Goal: Task Accomplishment & Management: Use online tool/utility

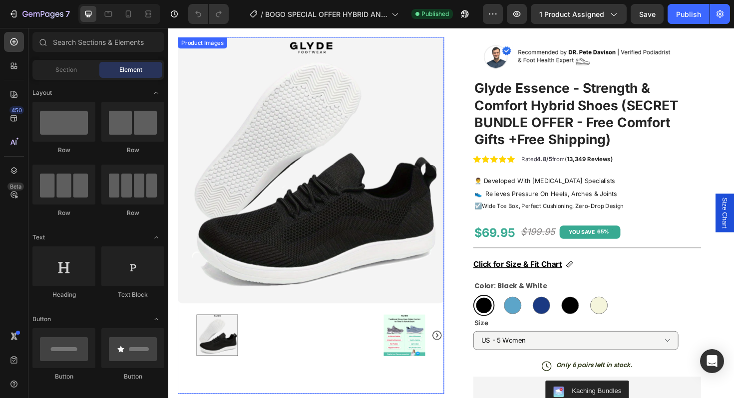
scroll to position [151, 0]
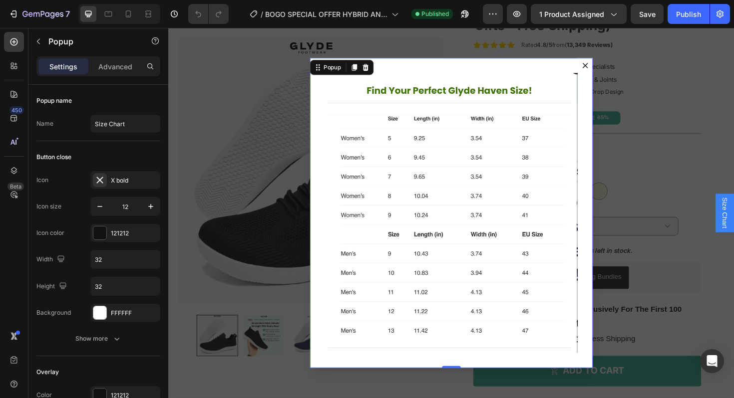
scroll to position [0, 0]
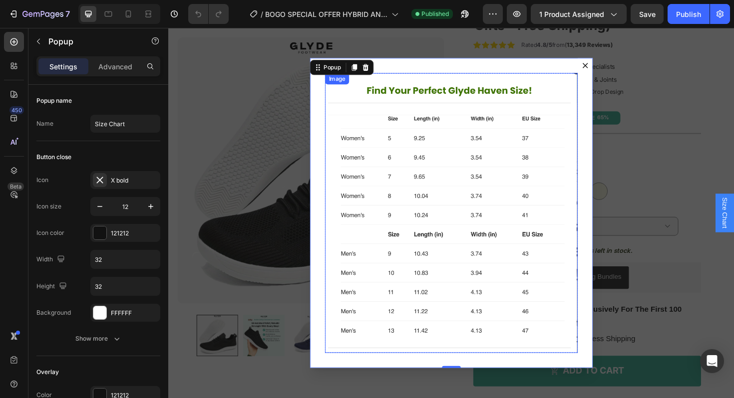
click at [414, 219] on img "Dialog body" at bounding box center [468, 224] width 268 height 296
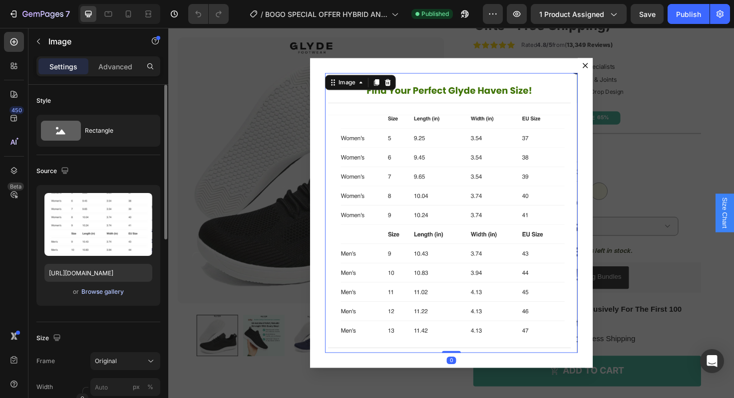
click at [99, 291] on div "Browse gallery" at bounding box center [102, 291] width 42 height 9
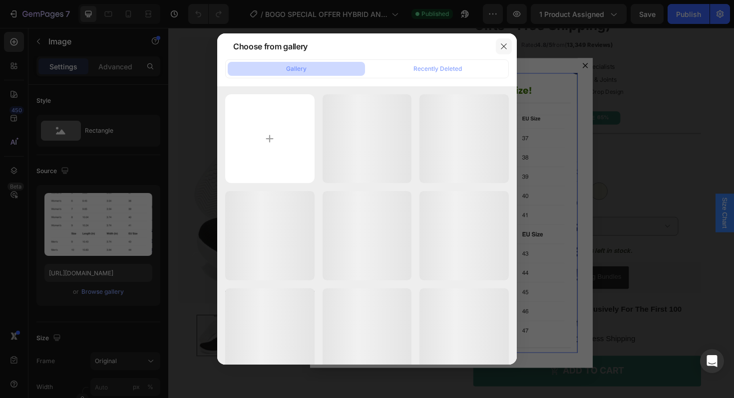
click at [500, 42] on icon "button" at bounding box center [504, 46] width 8 height 8
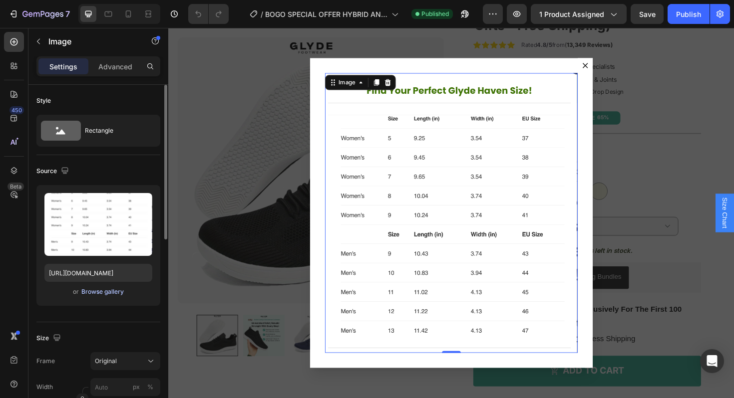
click at [92, 288] on div "Browse gallery" at bounding box center [102, 291] width 42 height 9
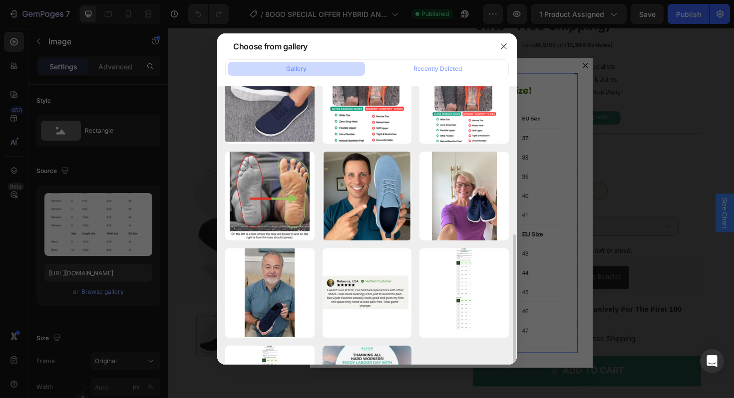
scroll to position [312, 0]
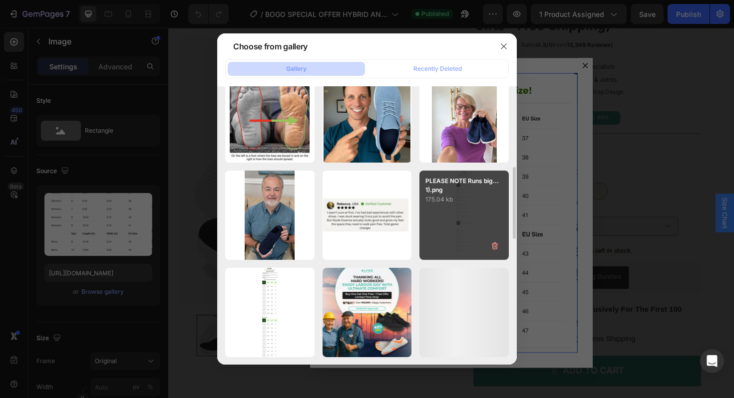
click at [450, 209] on div "PLEASE NOTE Runs big...1).png 175.04 kb" at bounding box center [463, 215] width 89 height 89
type input "[URL][DOMAIN_NAME]"
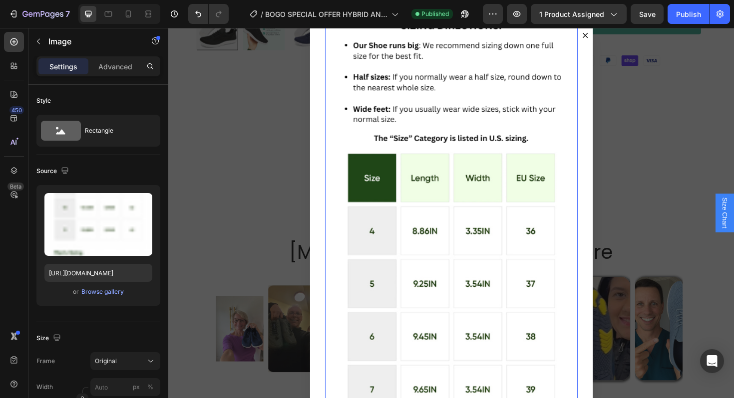
scroll to position [0, 0]
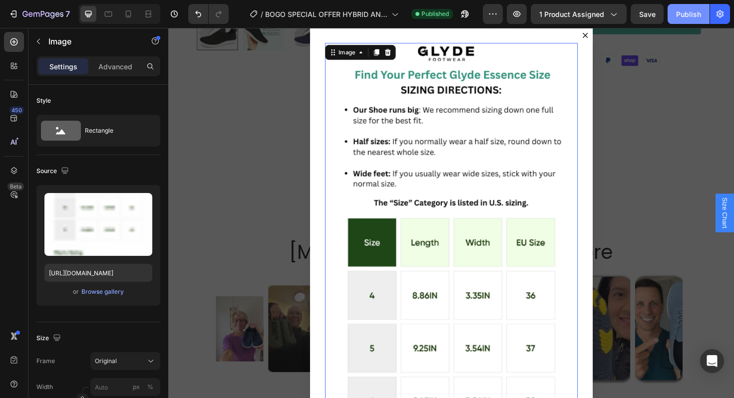
click at [678, 16] on div "Publish" at bounding box center [688, 14] width 25 height 10
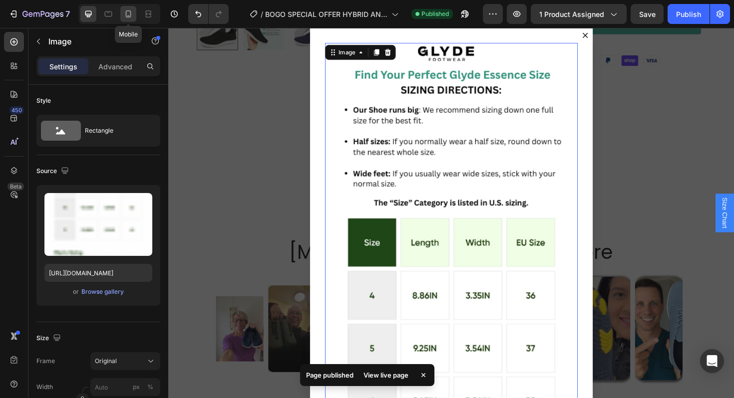
click at [130, 19] on div at bounding box center [128, 14] width 16 height 16
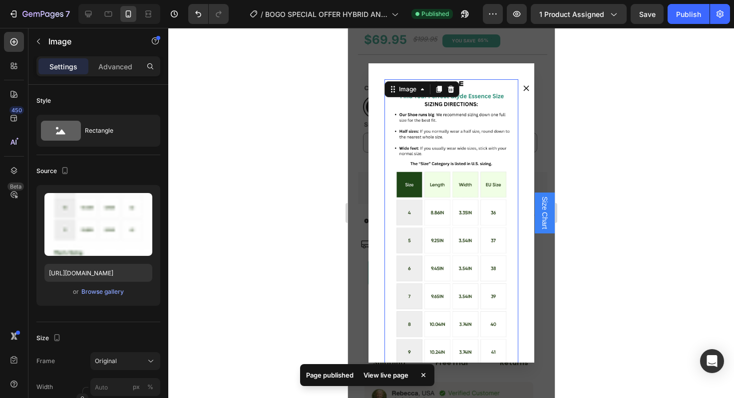
scroll to position [382, 0]
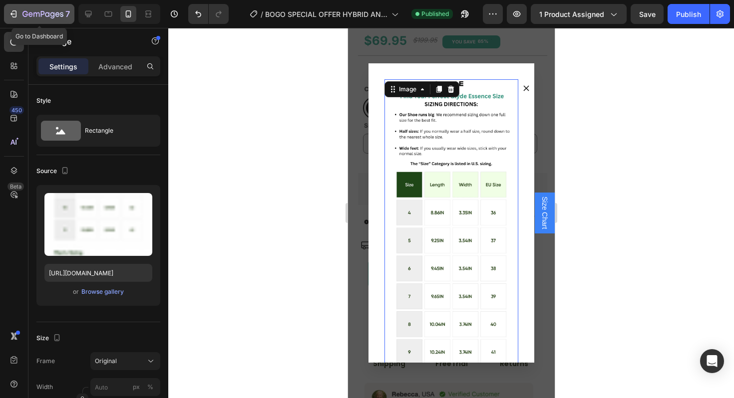
click at [15, 12] on icon "button" at bounding box center [13, 14] width 10 height 10
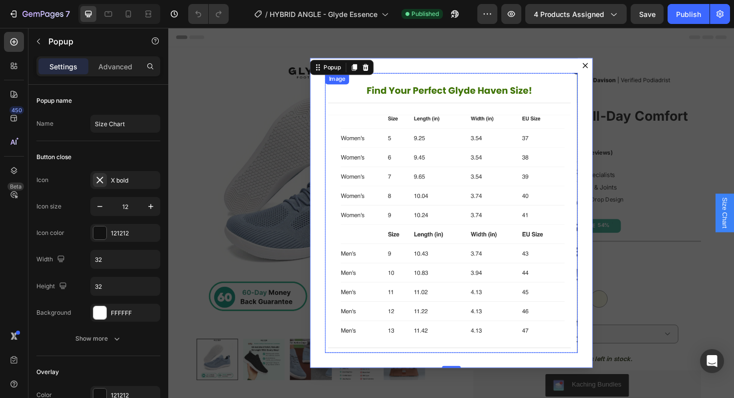
click at [436, 192] on img "Dialog body" at bounding box center [468, 224] width 268 height 296
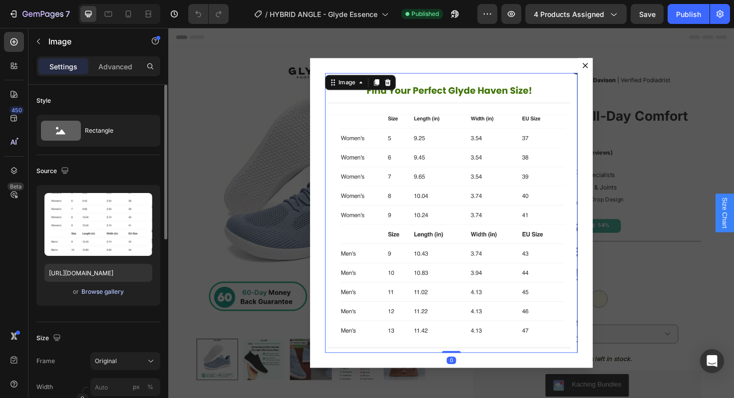
click at [95, 294] on div "Browse gallery" at bounding box center [102, 291] width 42 height 9
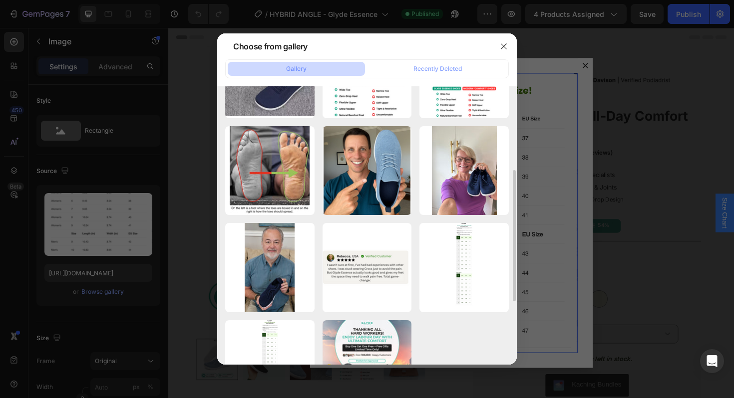
scroll to position [312, 0]
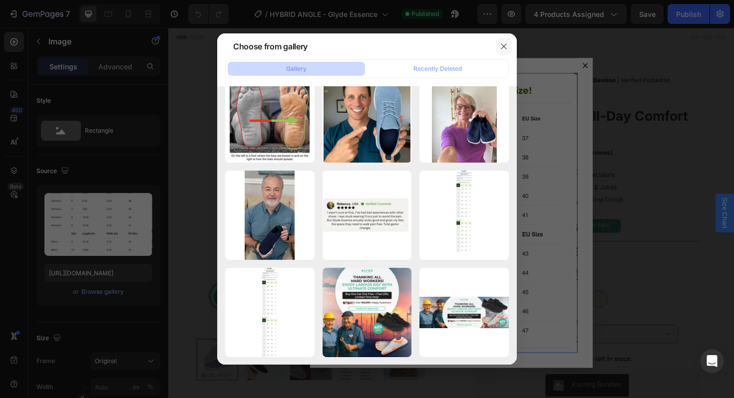
click at [506, 46] on icon "button" at bounding box center [504, 46] width 8 height 8
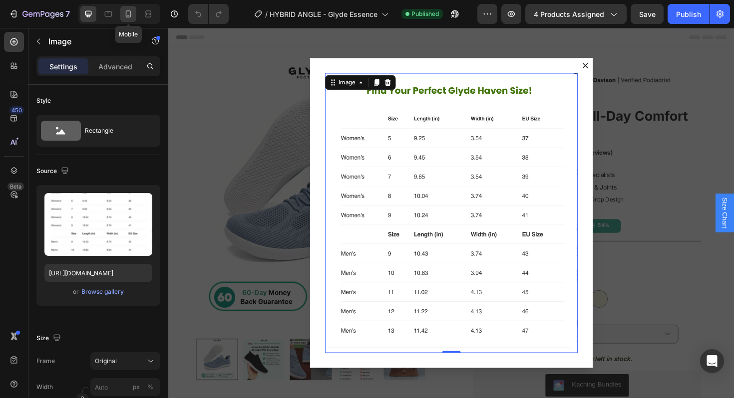
click at [123, 13] on div at bounding box center [128, 14] width 16 height 16
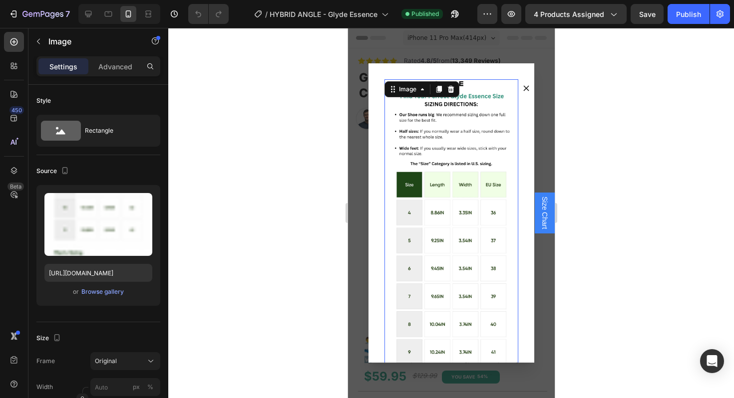
scroll to position [16, 0]
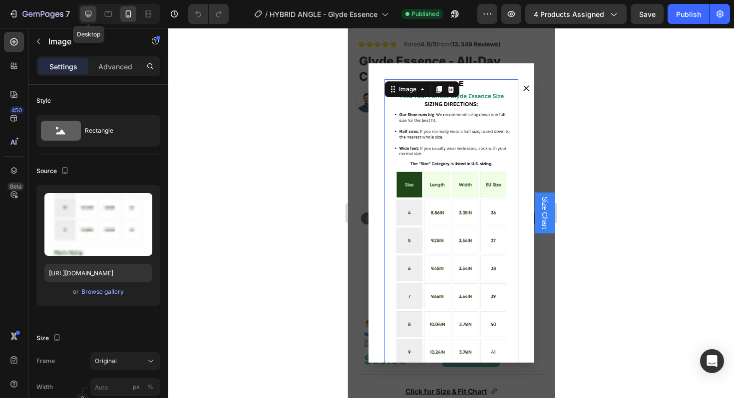
click at [93, 13] on div at bounding box center [88, 14] width 16 height 16
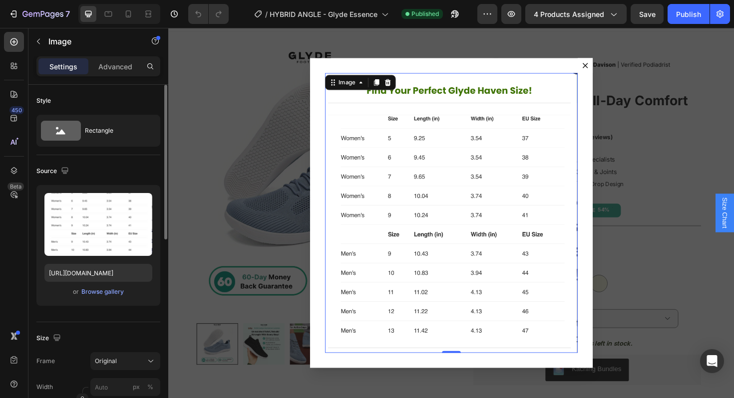
scroll to position [29, 0]
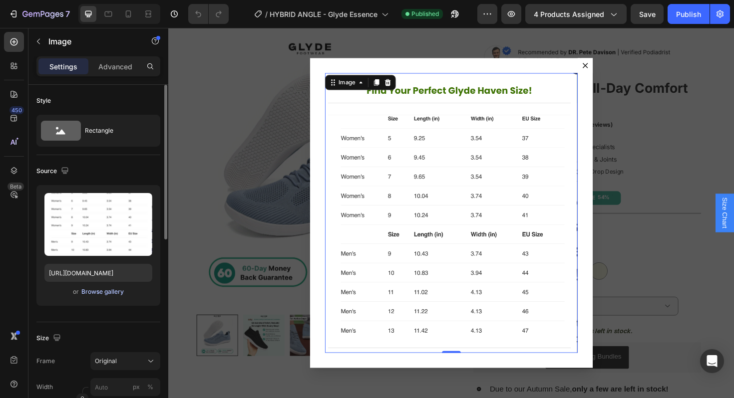
click at [123, 292] on button "Browse gallery" at bounding box center [102, 292] width 43 height 10
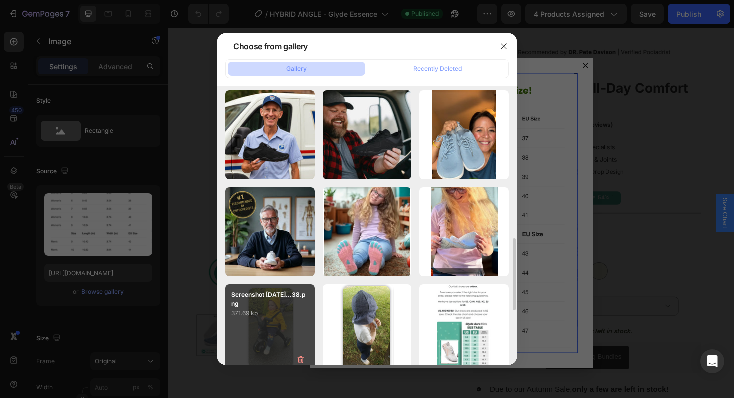
scroll to position [393, 0]
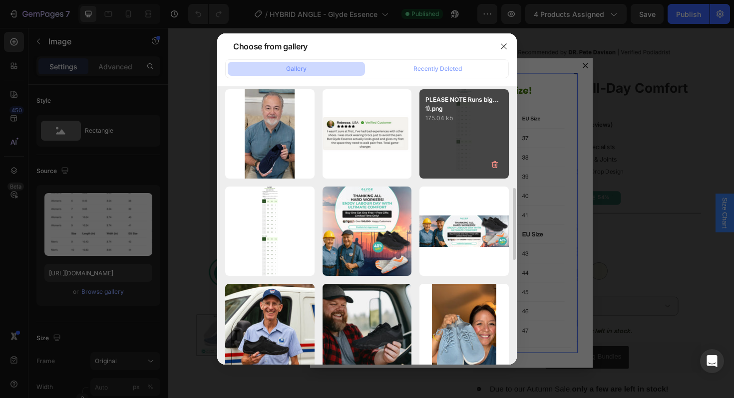
click at [455, 108] on p "PLEASE NOTE Runs big...1).png" at bounding box center [463, 104] width 77 height 18
type input "[URL][DOMAIN_NAME]"
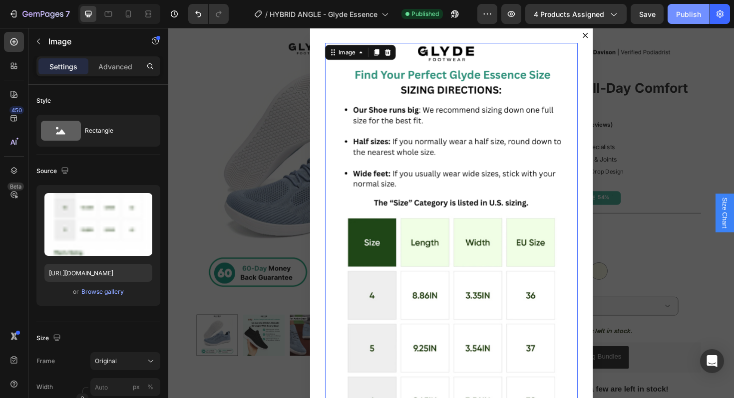
click at [688, 11] on div "Publish" at bounding box center [688, 14] width 25 height 10
click at [104, 11] on icon at bounding box center [108, 14] width 10 height 10
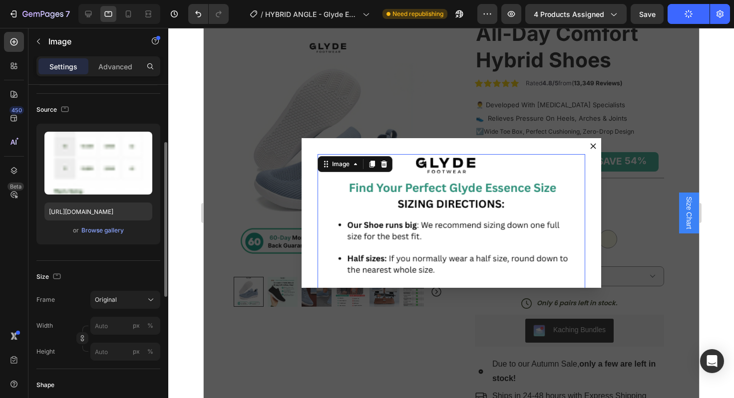
scroll to position [105, 0]
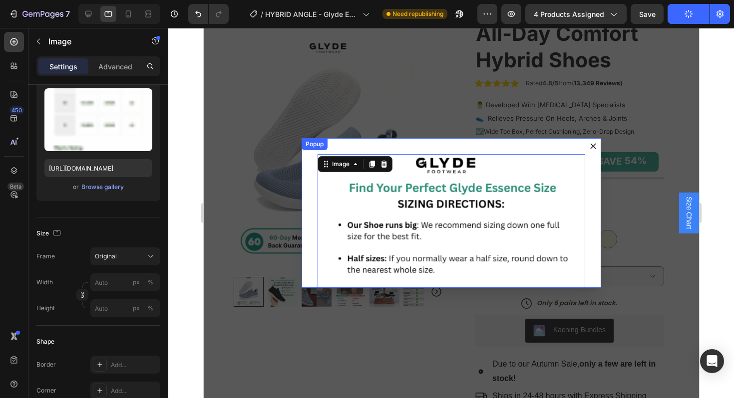
click at [312, 207] on div "Image 0 Row" at bounding box center [450, 213] width 299 height 150
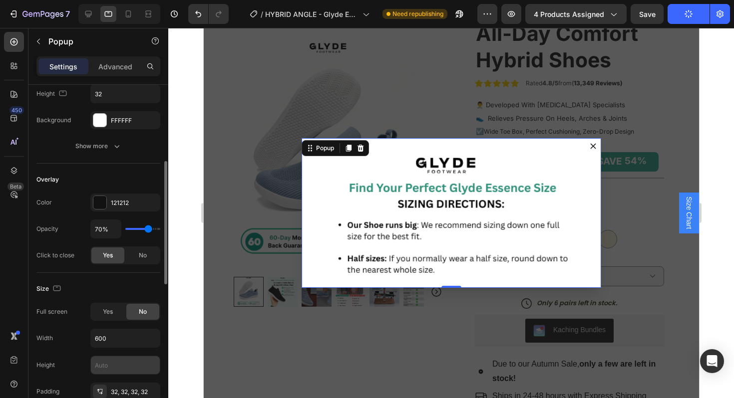
scroll to position [206, 0]
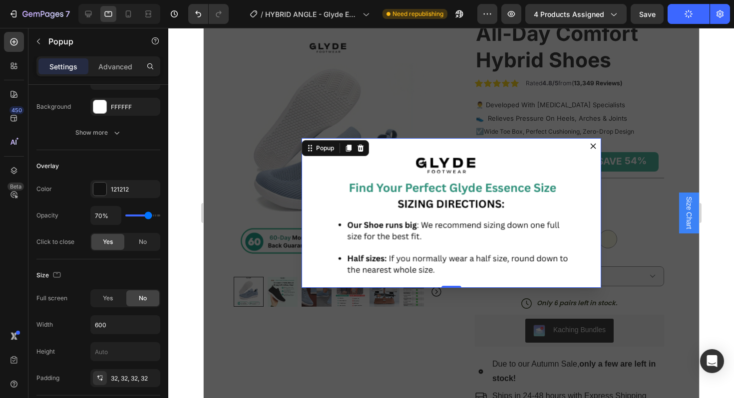
click at [593, 144] on icon "Dialog content" at bounding box center [592, 146] width 6 height 6
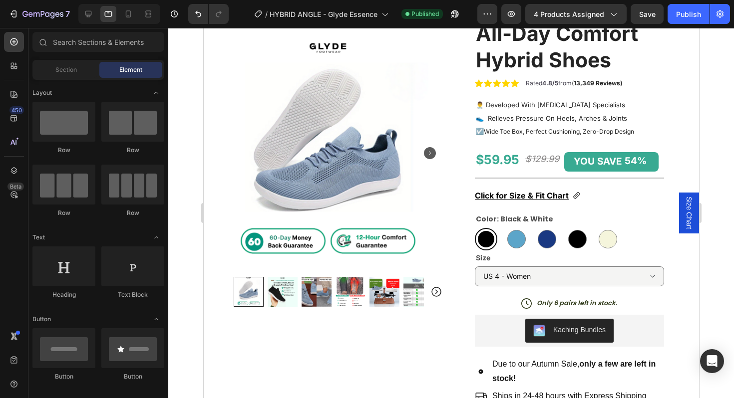
click at [689, 222] on span "Size Chart" at bounding box center [688, 213] width 10 height 32
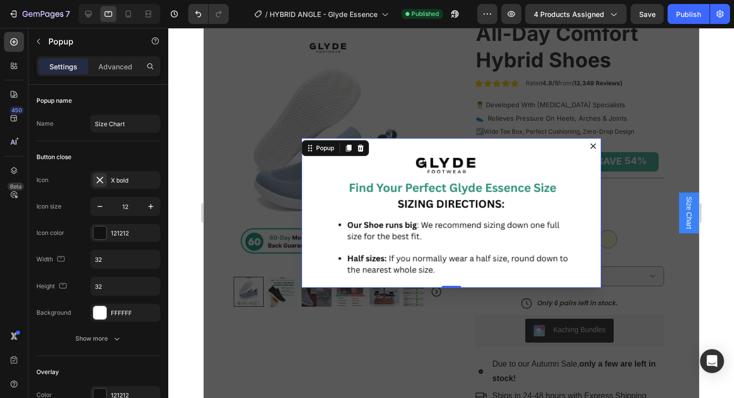
click at [585, 191] on div "Image Row" at bounding box center [450, 213] width 299 height 150
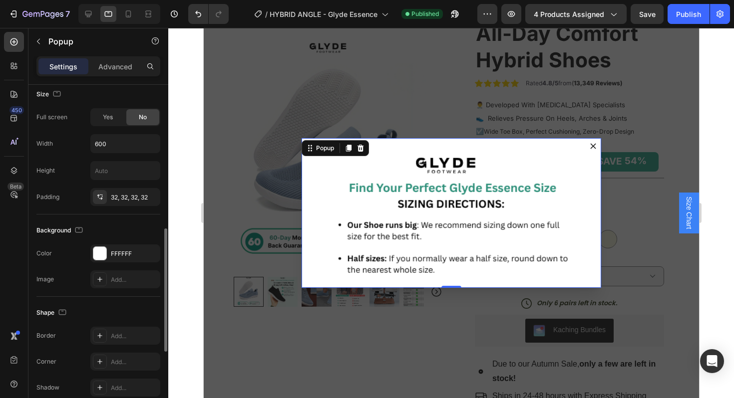
scroll to position [390, 0]
click at [105, 166] on input "text" at bounding box center [125, 168] width 69 height 18
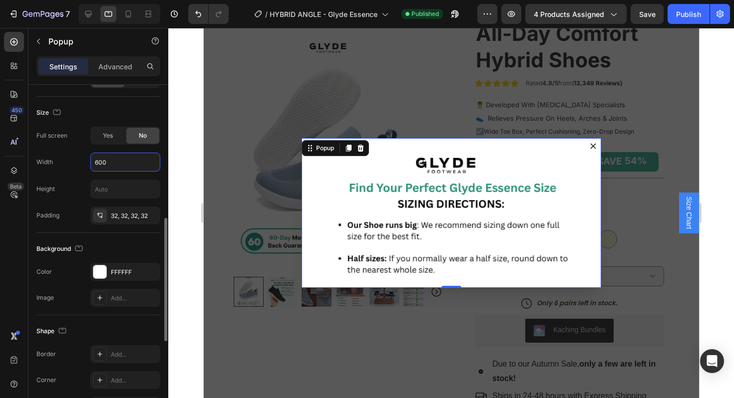
drag, startPoint x: 111, startPoint y: 165, endPoint x: 91, endPoint y: 165, distance: 20.5
click at [91, 165] on input "600" at bounding box center [125, 162] width 69 height 18
click at [98, 159] on input "600" at bounding box center [125, 162] width 69 height 18
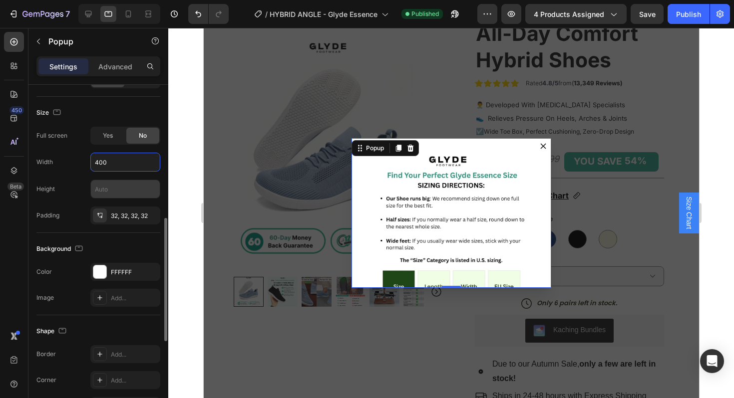
type input "400"
click at [127, 191] on input "text" at bounding box center [125, 189] width 69 height 18
type input "1"
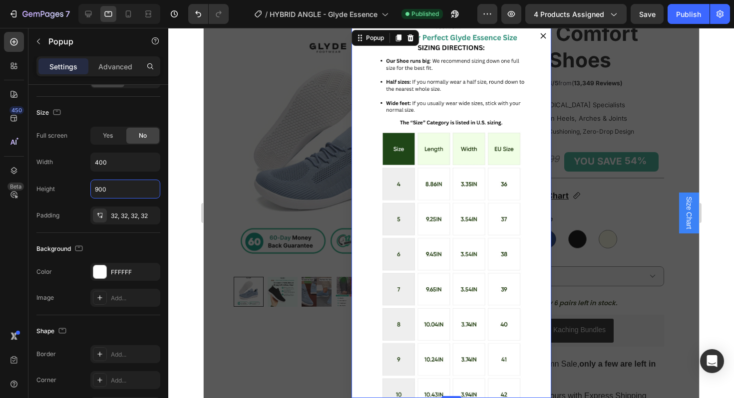
scroll to position [0, 0]
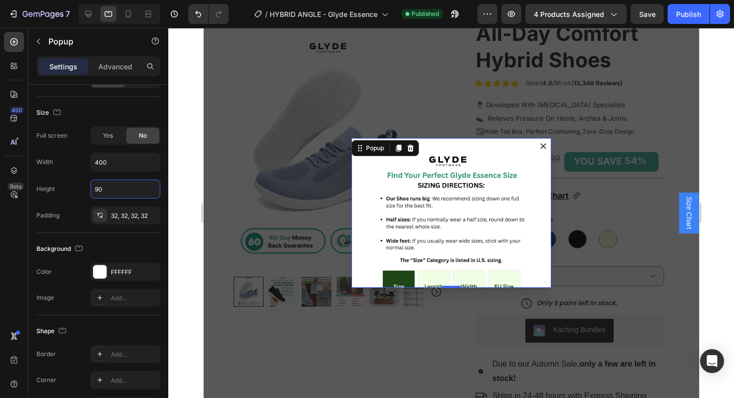
type input "9"
type input "6"
type input "8"
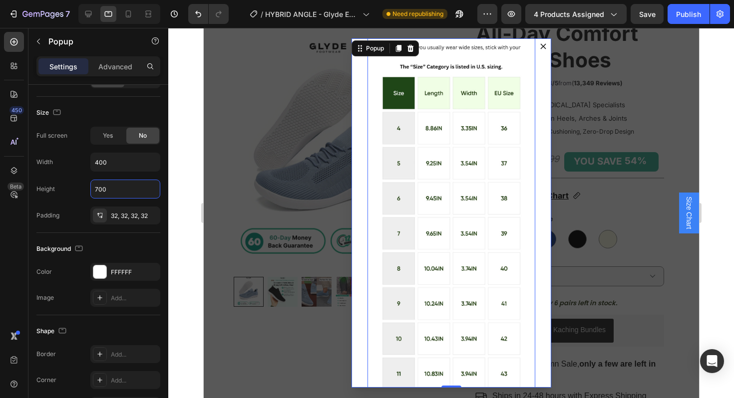
scroll to position [123, 0]
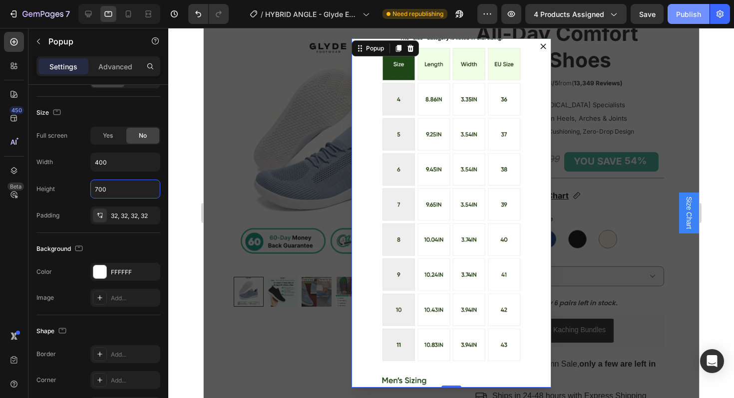
type input "700"
click at [686, 15] on div "Publish" at bounding box center [688, 14] width 25 height 10
